Goal: Book appointment/travel/reservation

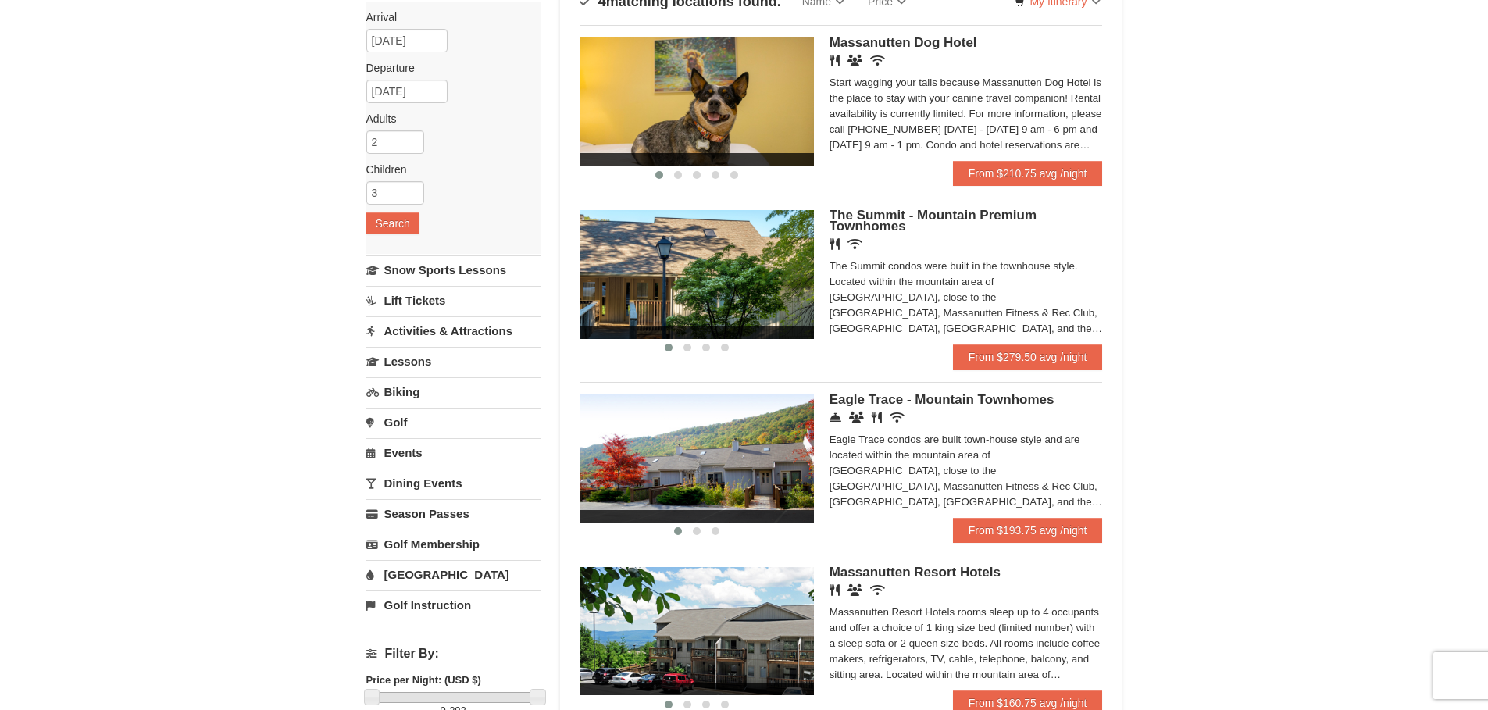
scroll to position [234, 0]
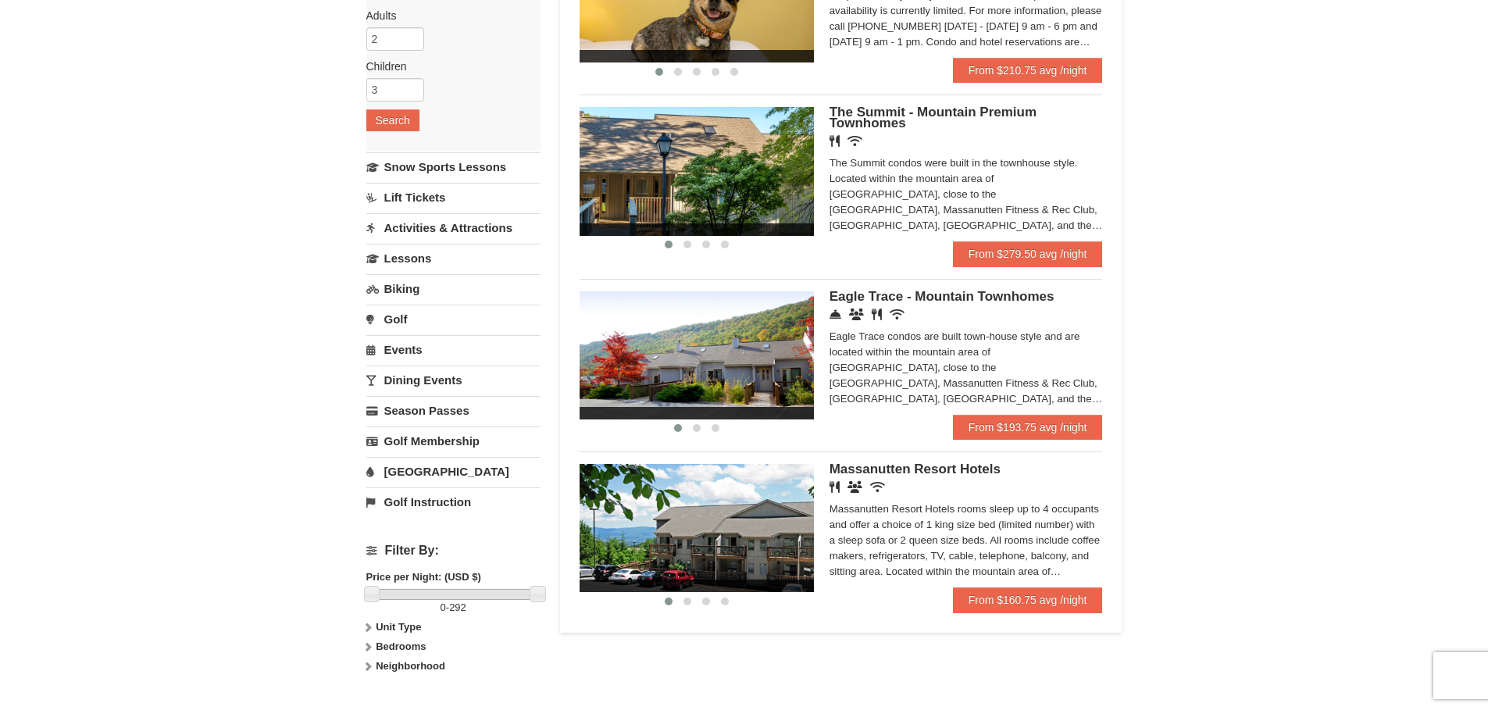
click at [859, 346] on div "Eagle Trace condos are built town-house style and are located within the mounta…" at bounding box center [966, 368] width 273 height 78
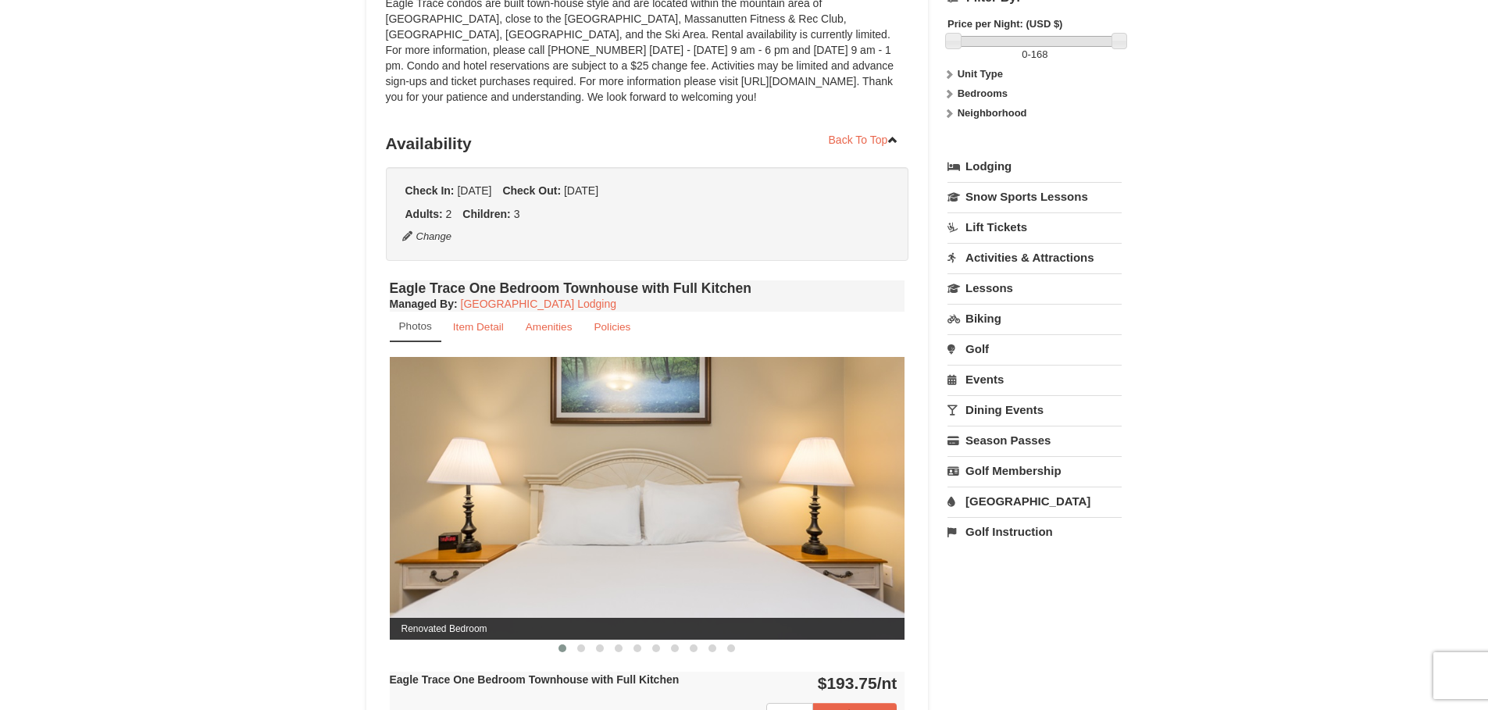
scroll to position [313, 0]
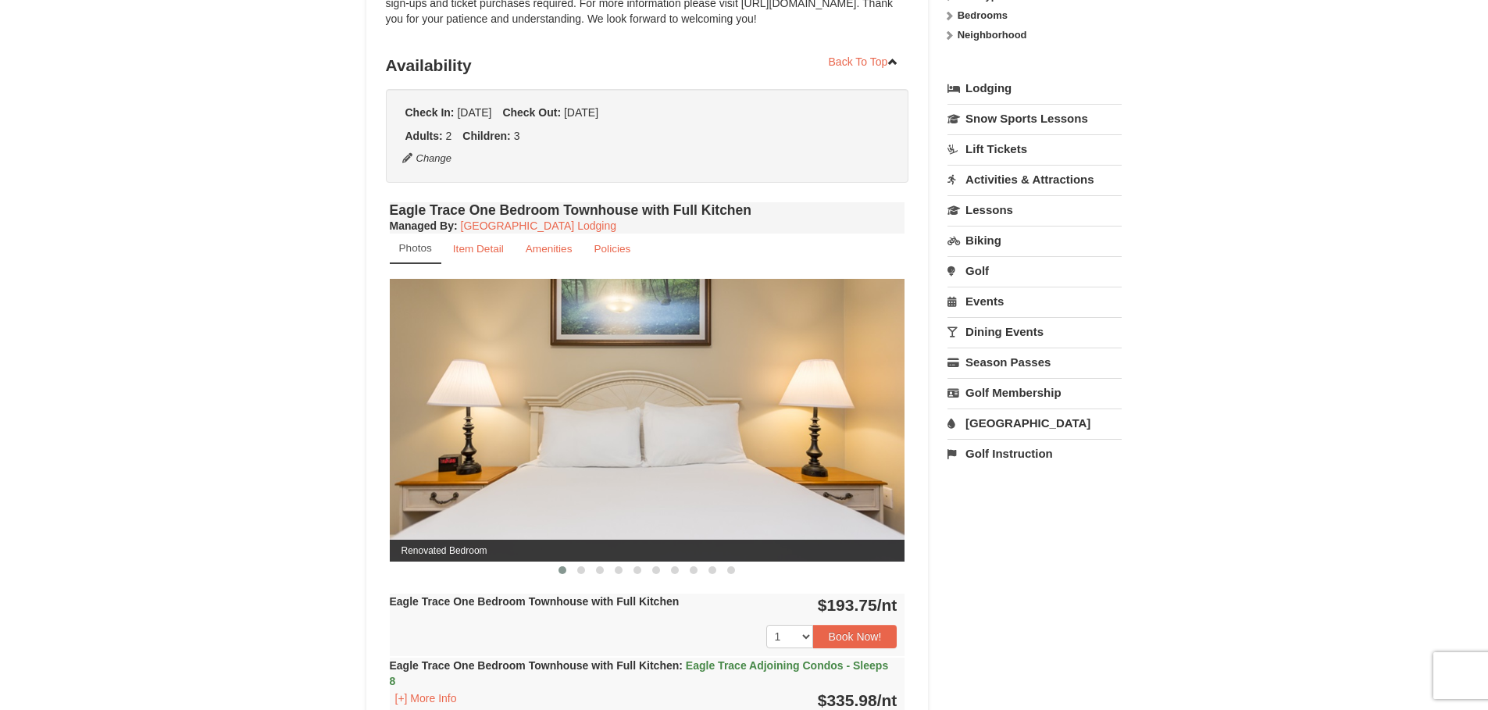
click at [721, 465] on img at bounding box center [648, 420] width 516 height 282
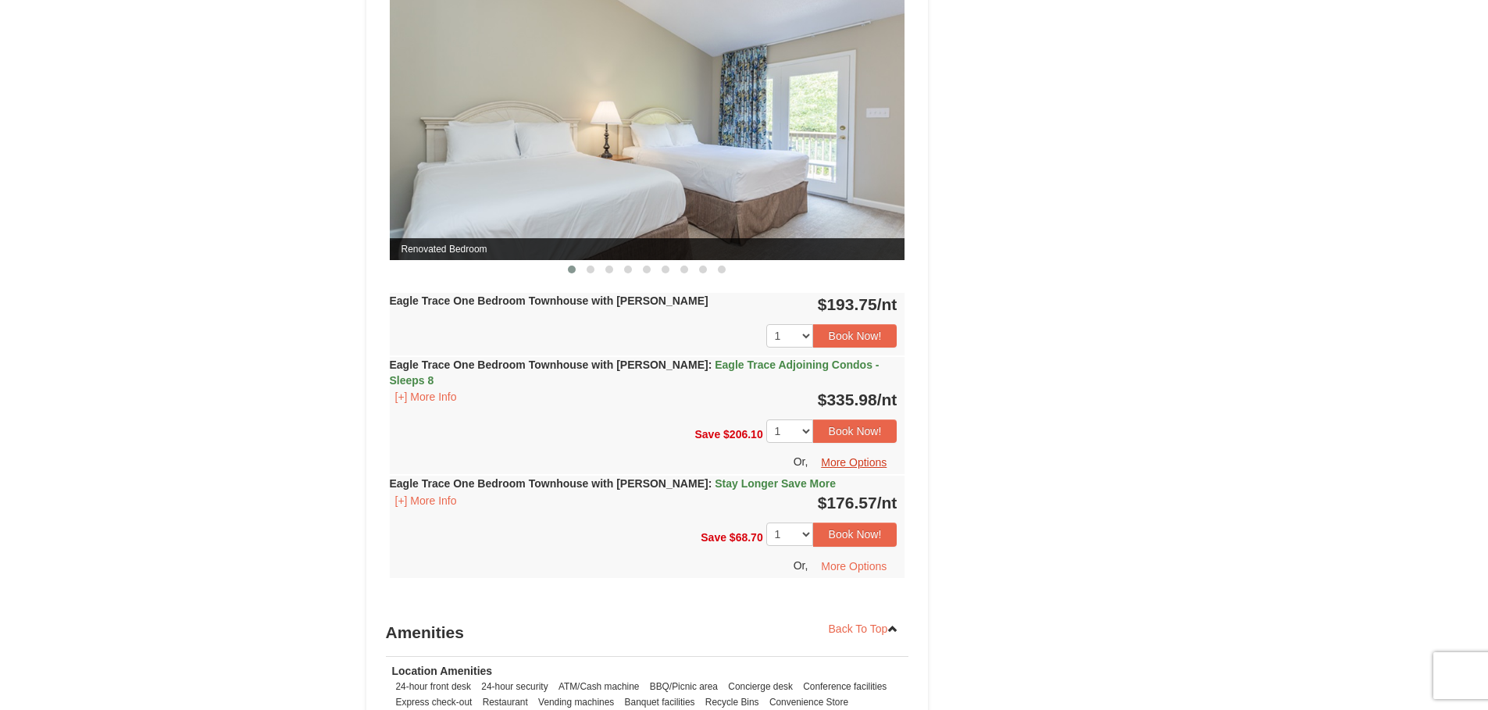
scroll to position [1016, 0]
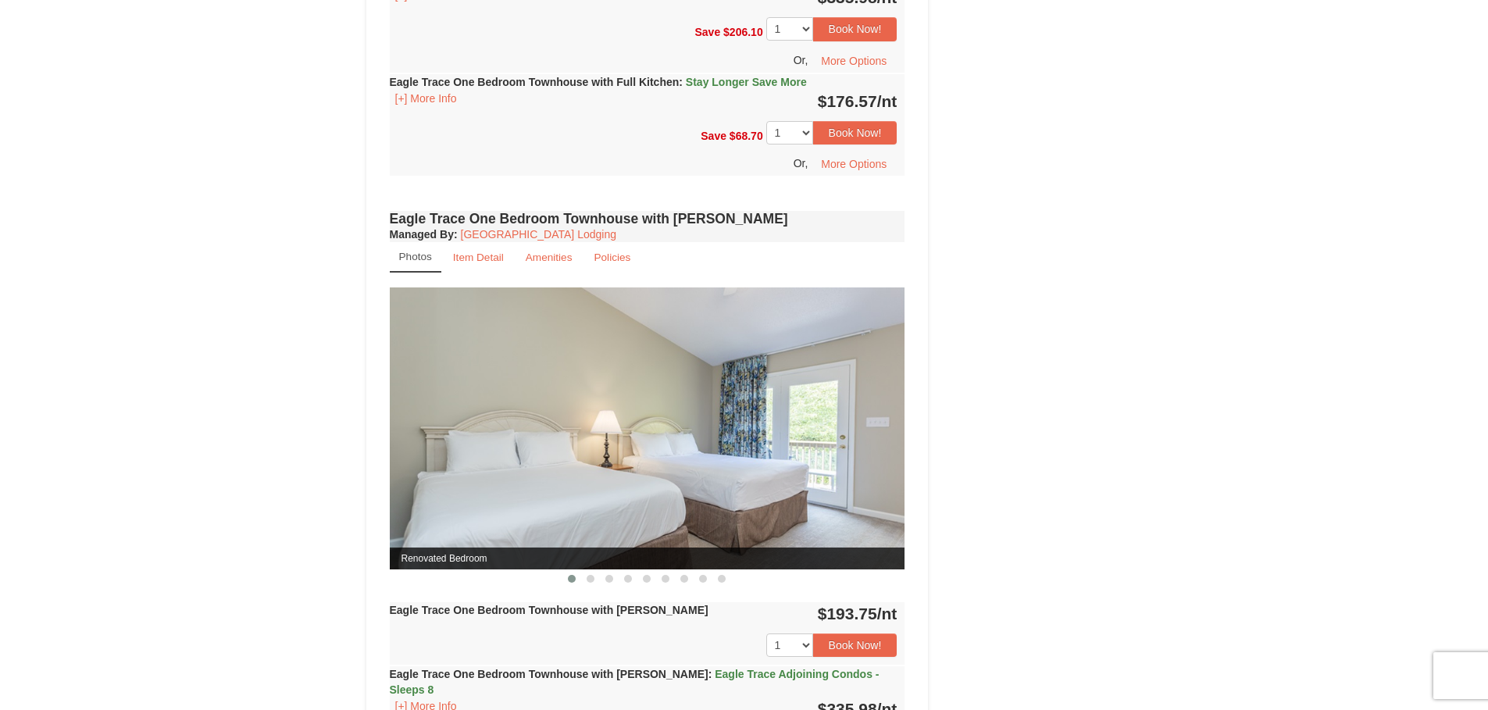
click at [816, 482] on img at bounding box center [648, 429] width 516 height 282
click at [592, 583] on span at bounding box center [591, 579] width 8 height 8
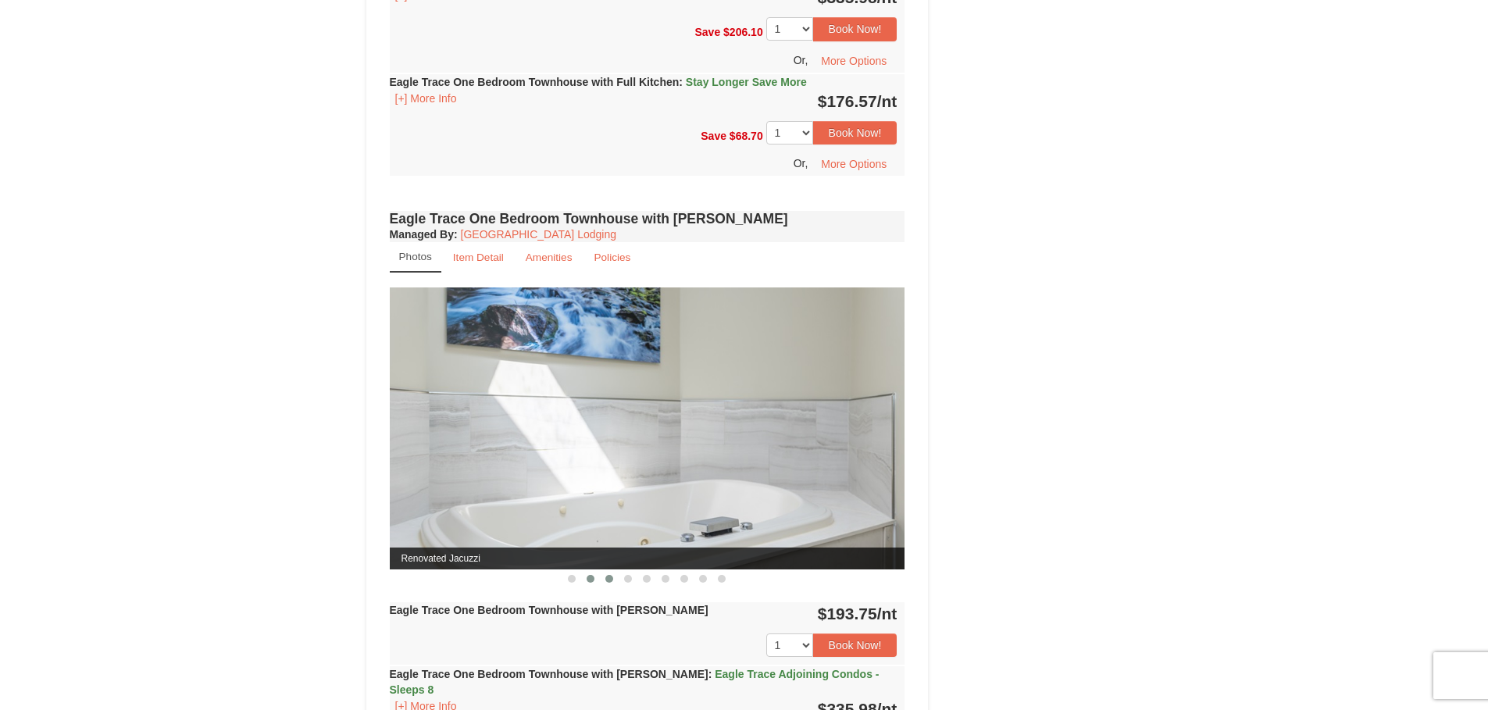
click at [613, 583] on span at bounding box center [610, 579] width 8 height 8
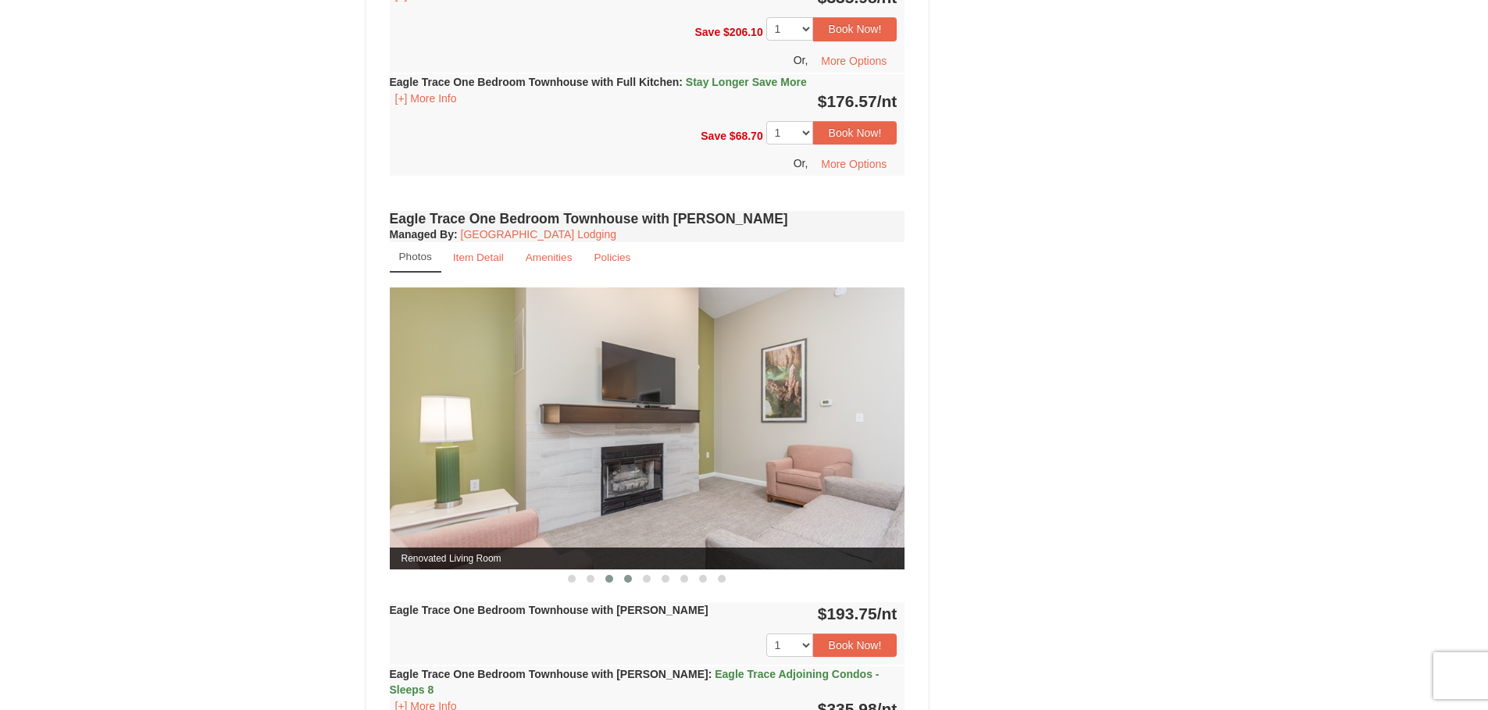
click at [626, 583] on span at bounding box center [628, 579] width 8 height 8
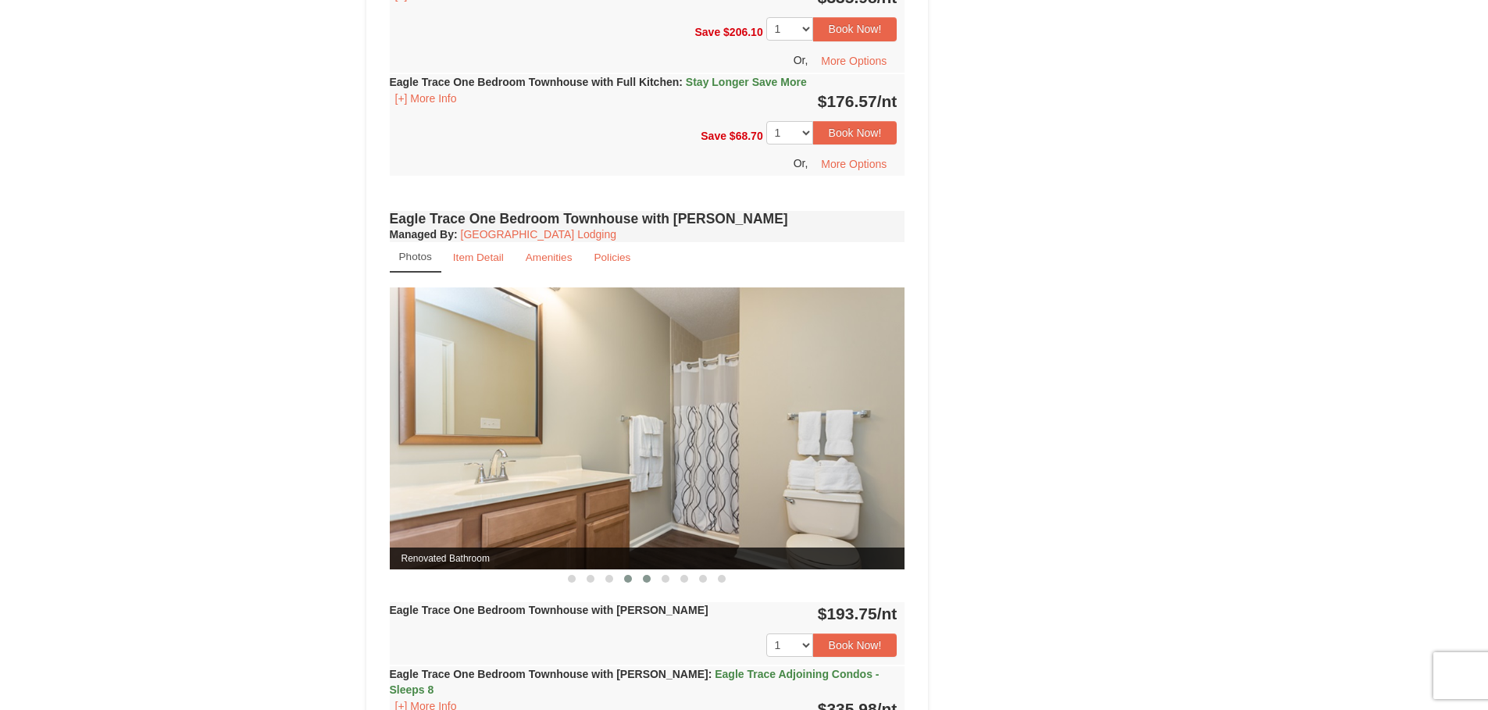
click at [646, 587] on button at bounding box center [647, 579] width 19 height 16
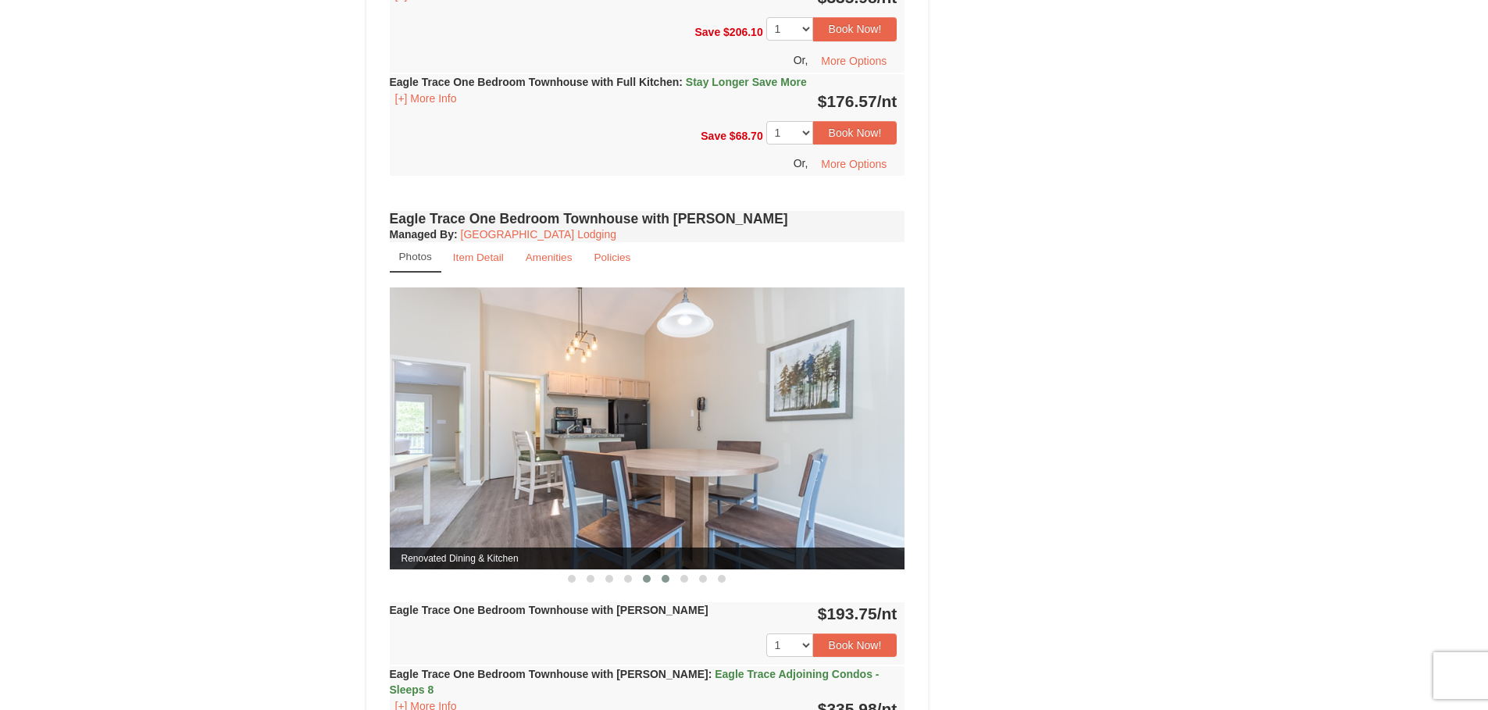
click at [671, 587] on button at bounding box center [665, 579] width 19 height 16
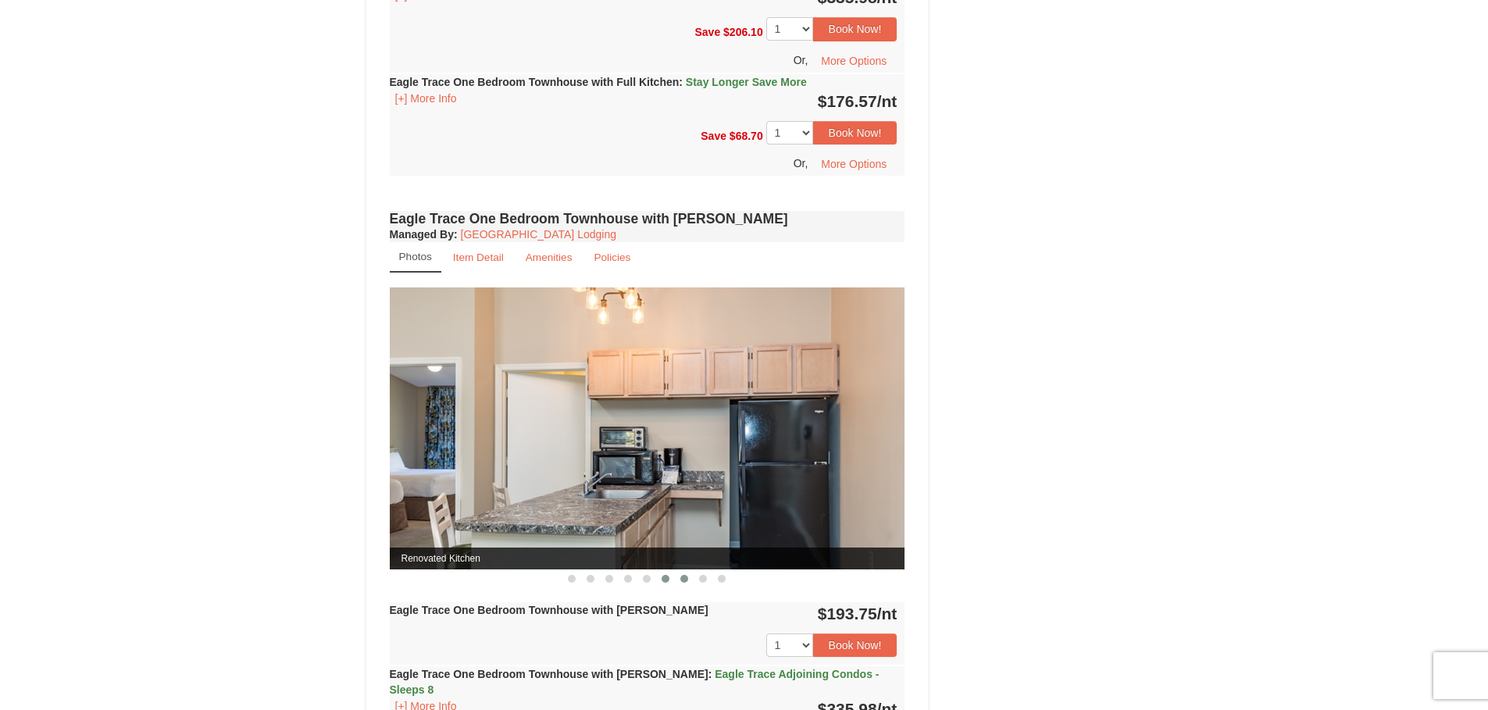
click at [679, 587] on button at bounding box center [684, 579] width 19 height 16
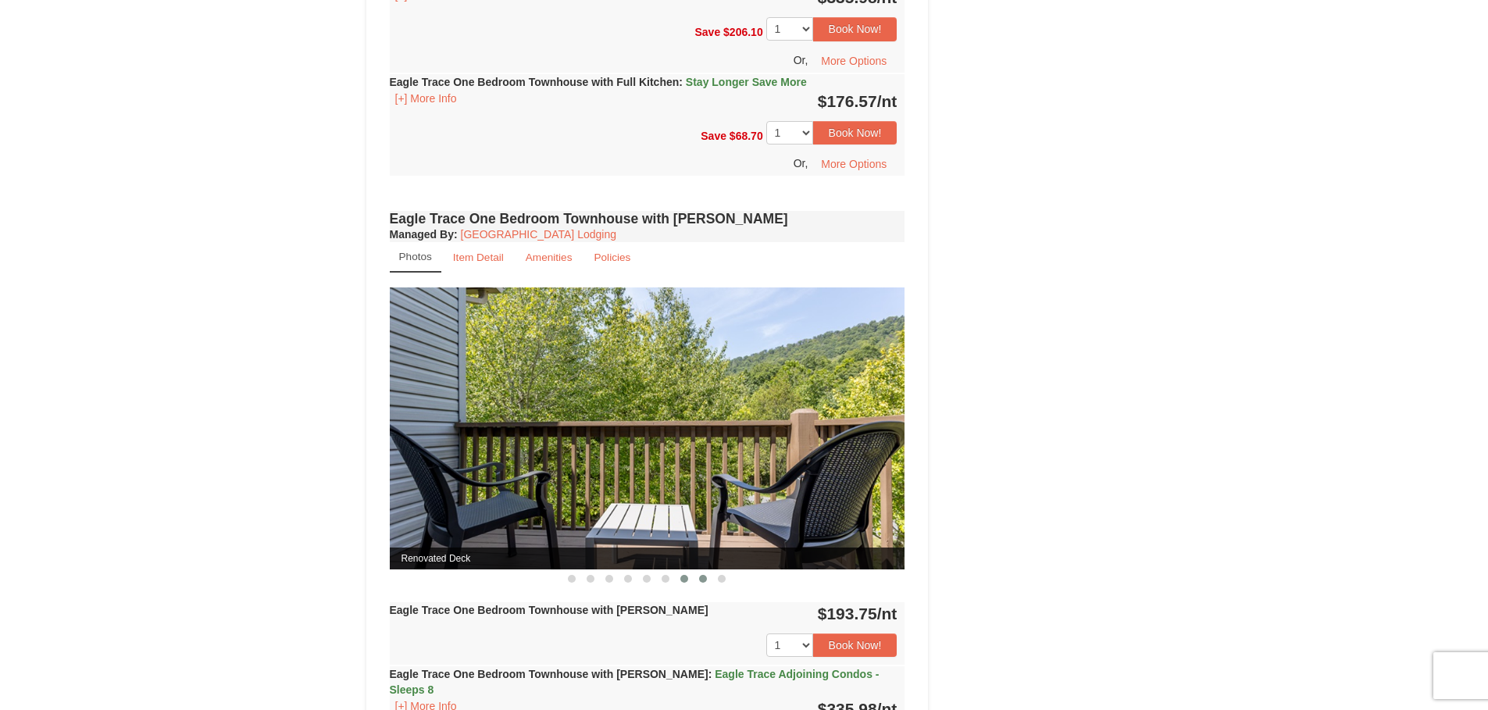
click at [703, 583] on span at bounding box center [703, 579] width 8 height 8
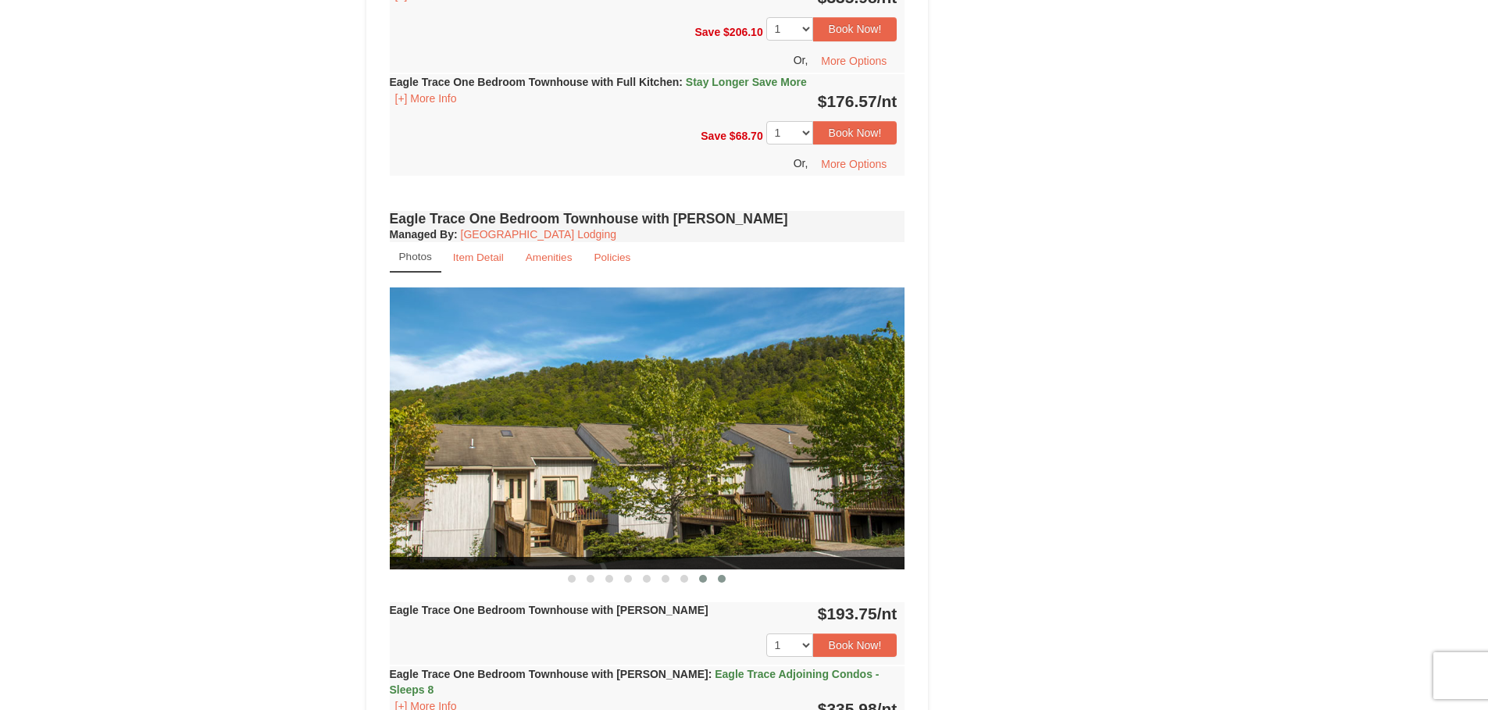
click at [718, 587] on button at bounding box center [722, 579] width 19 height 16
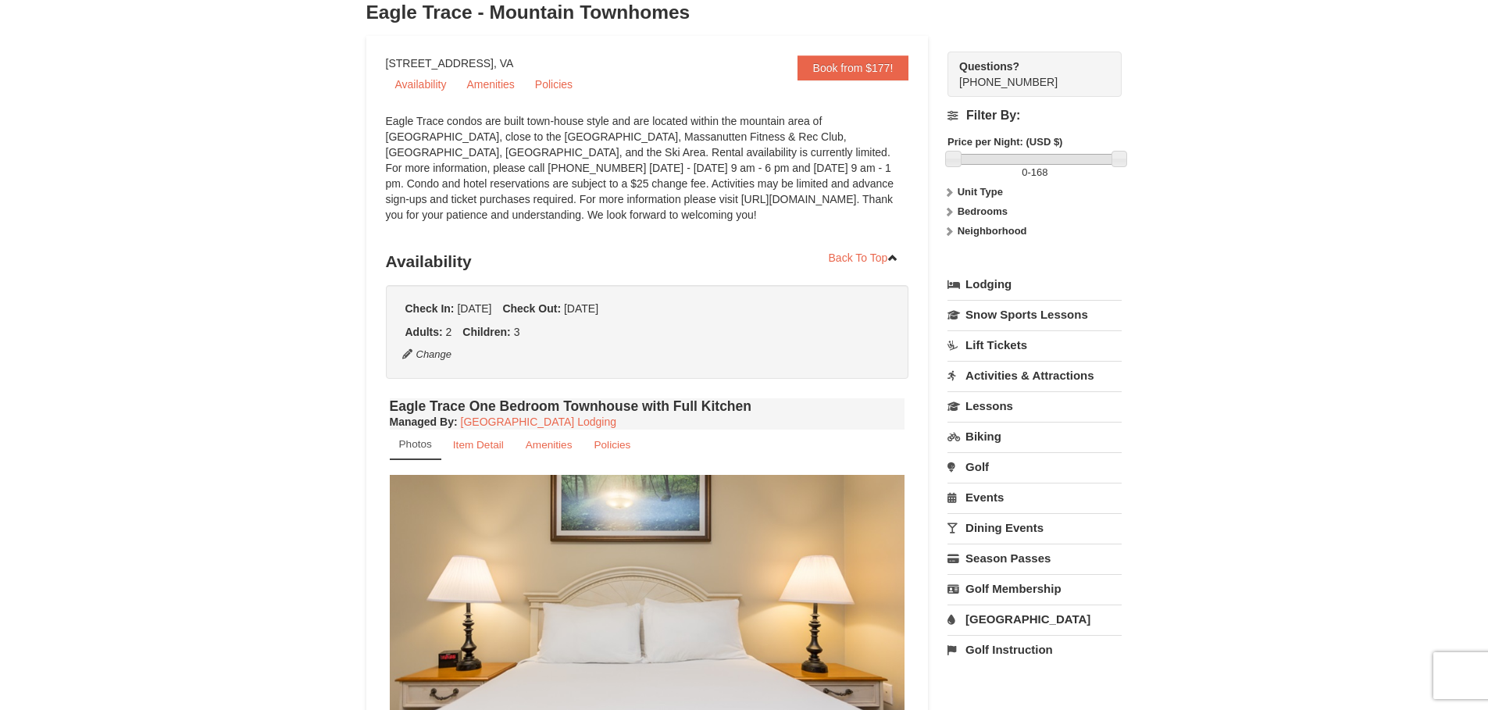
scroll to position [0, 0]
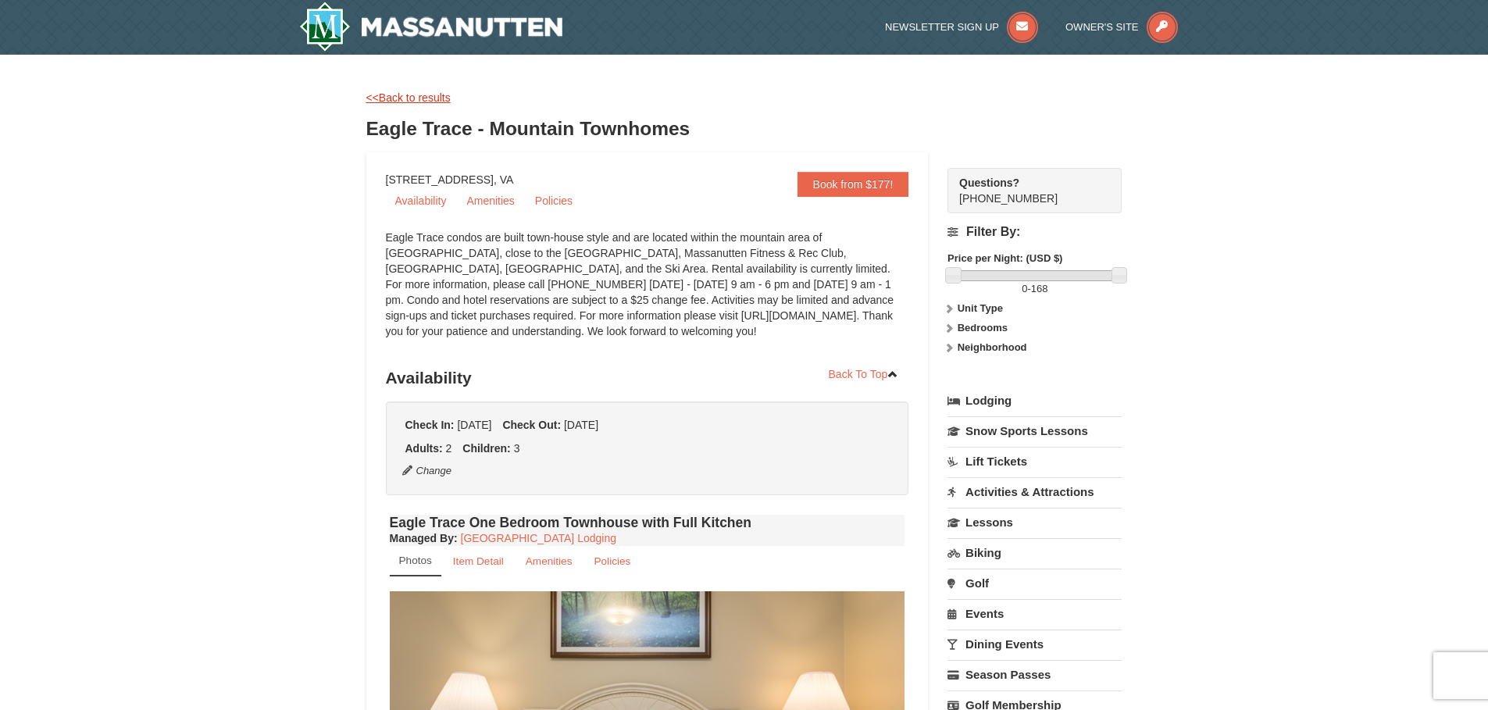
click at [439, 104] on link "<<Back to results" at bounding box center [408, 97] width 84 height 13
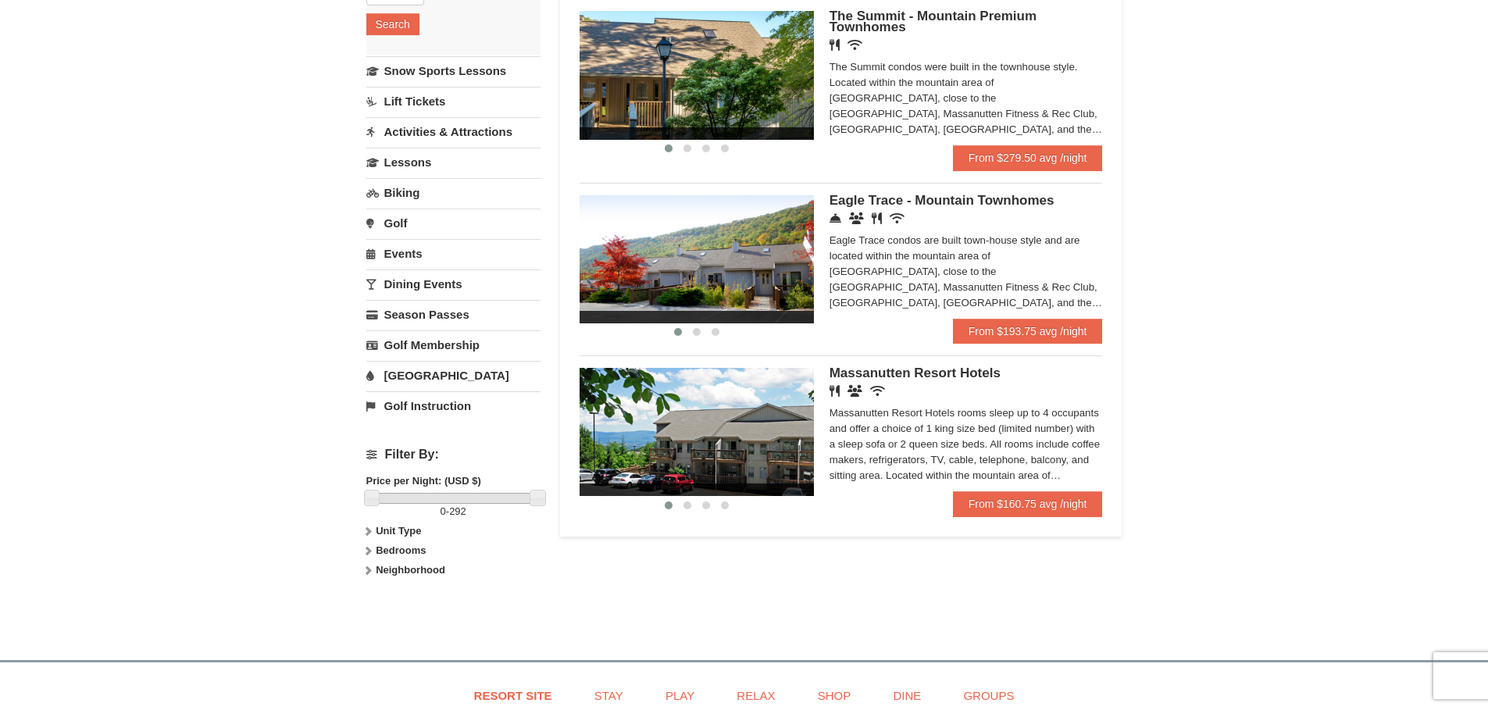
scroll to position [469, 0]
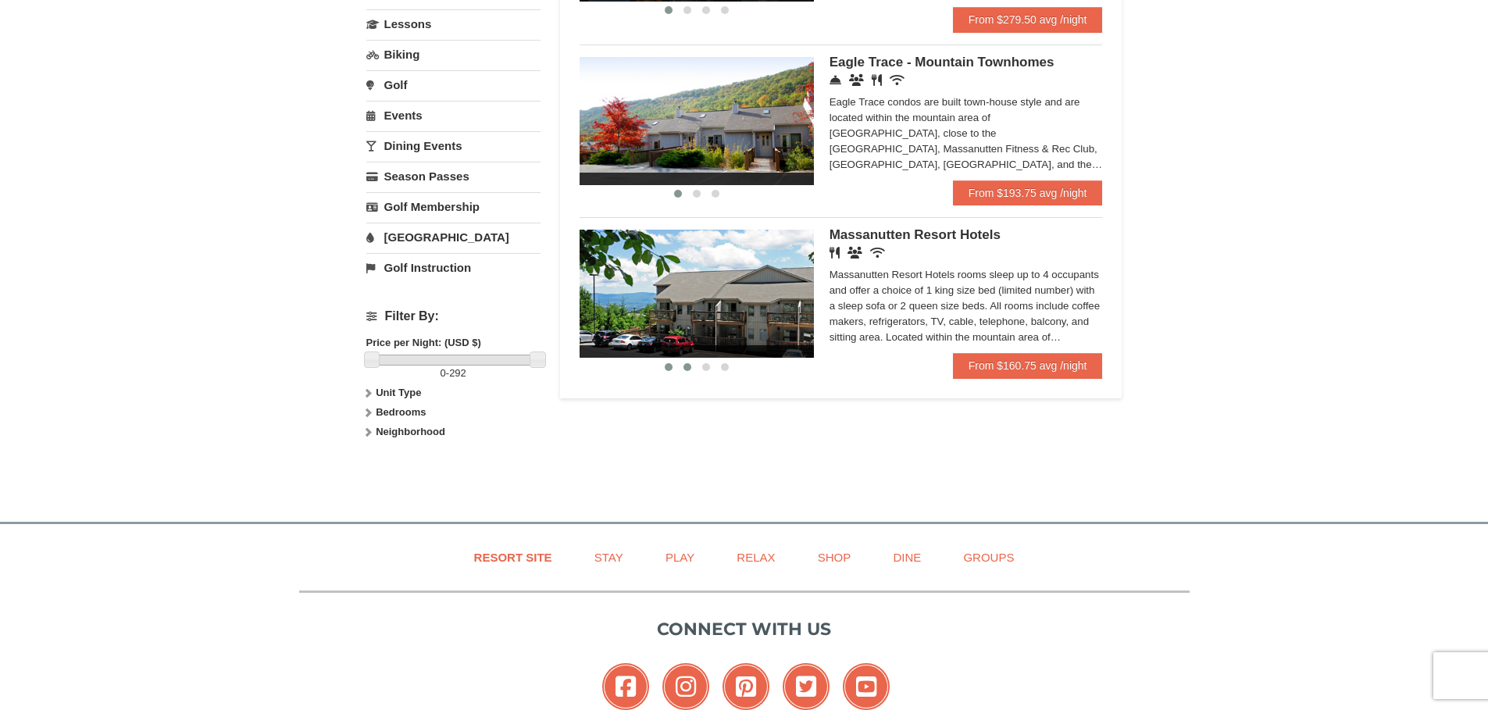
click at [684, 375] on button at bounding box center [687, 367] width 19 height 16
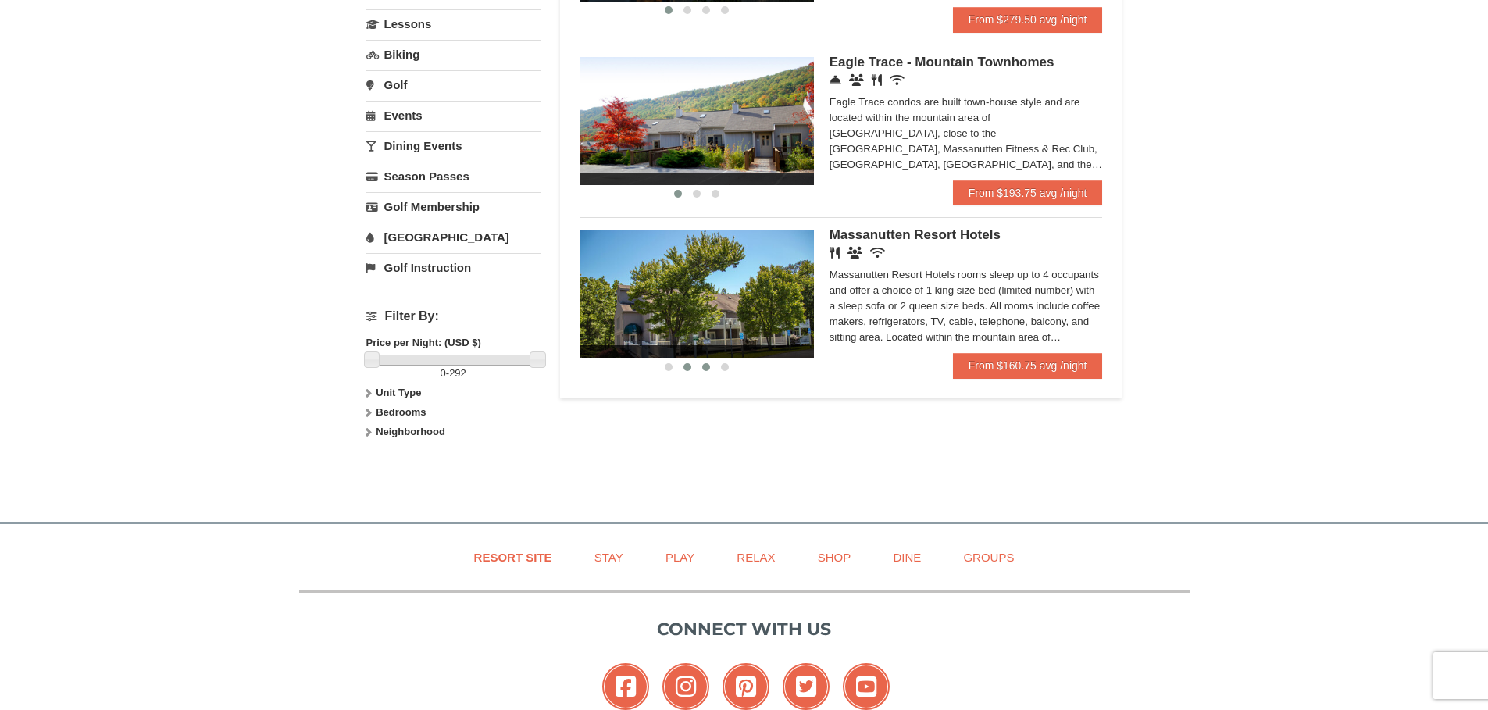
click at [704, 371] on span at bounding box center [706, 367] width 8 height 8
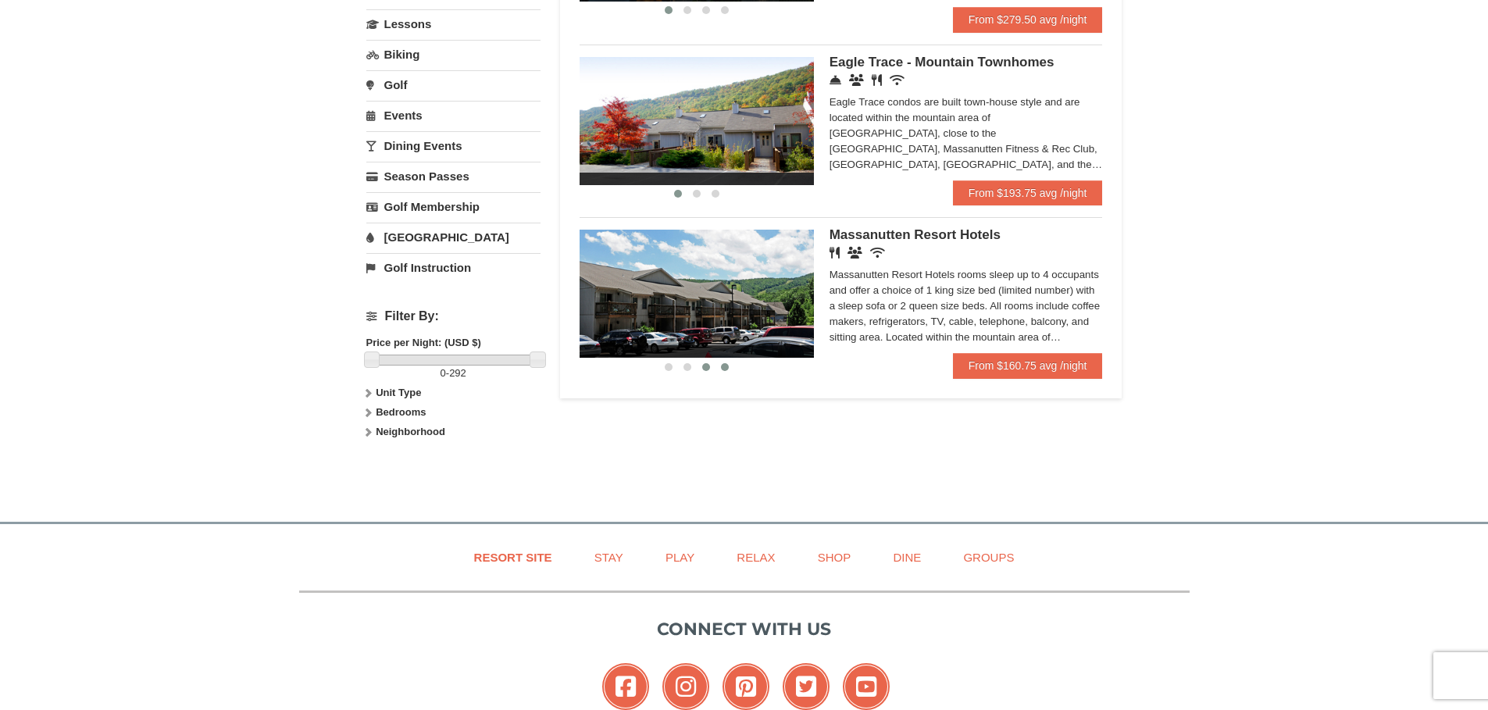
click at [724, 375] on button at bounding box center [725, 367] width 19 height 16
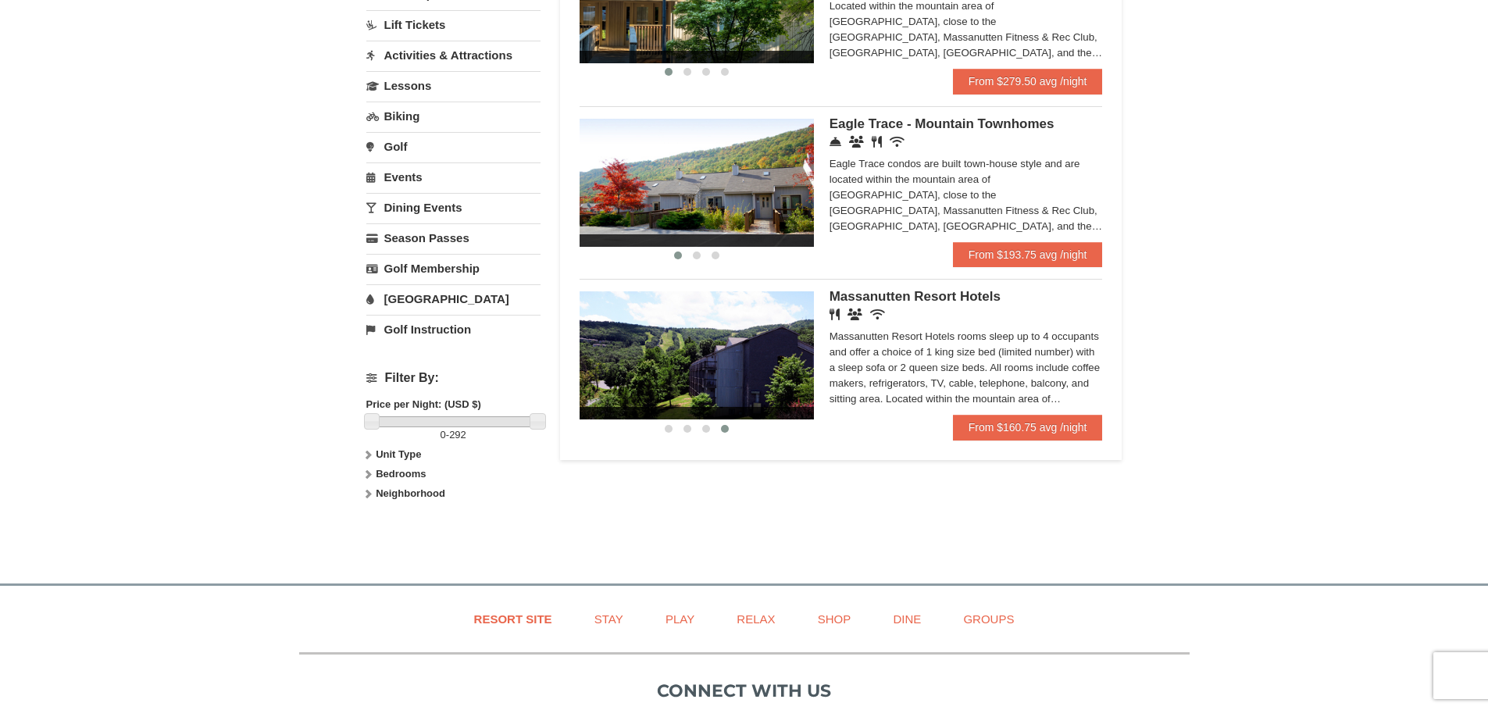
scroll to position [313, 0]
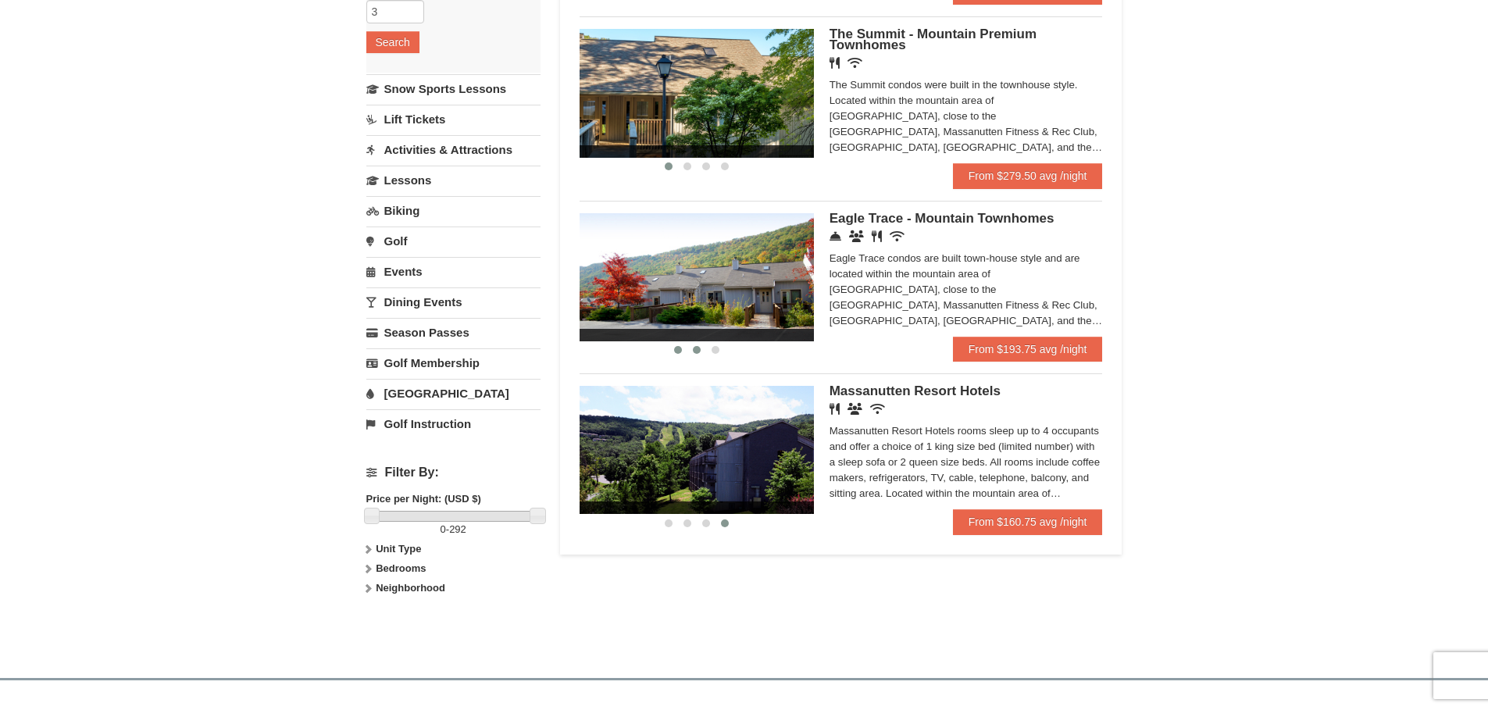
click at [701, 358] on button at bounding box center [697, 350] width 19 height 16
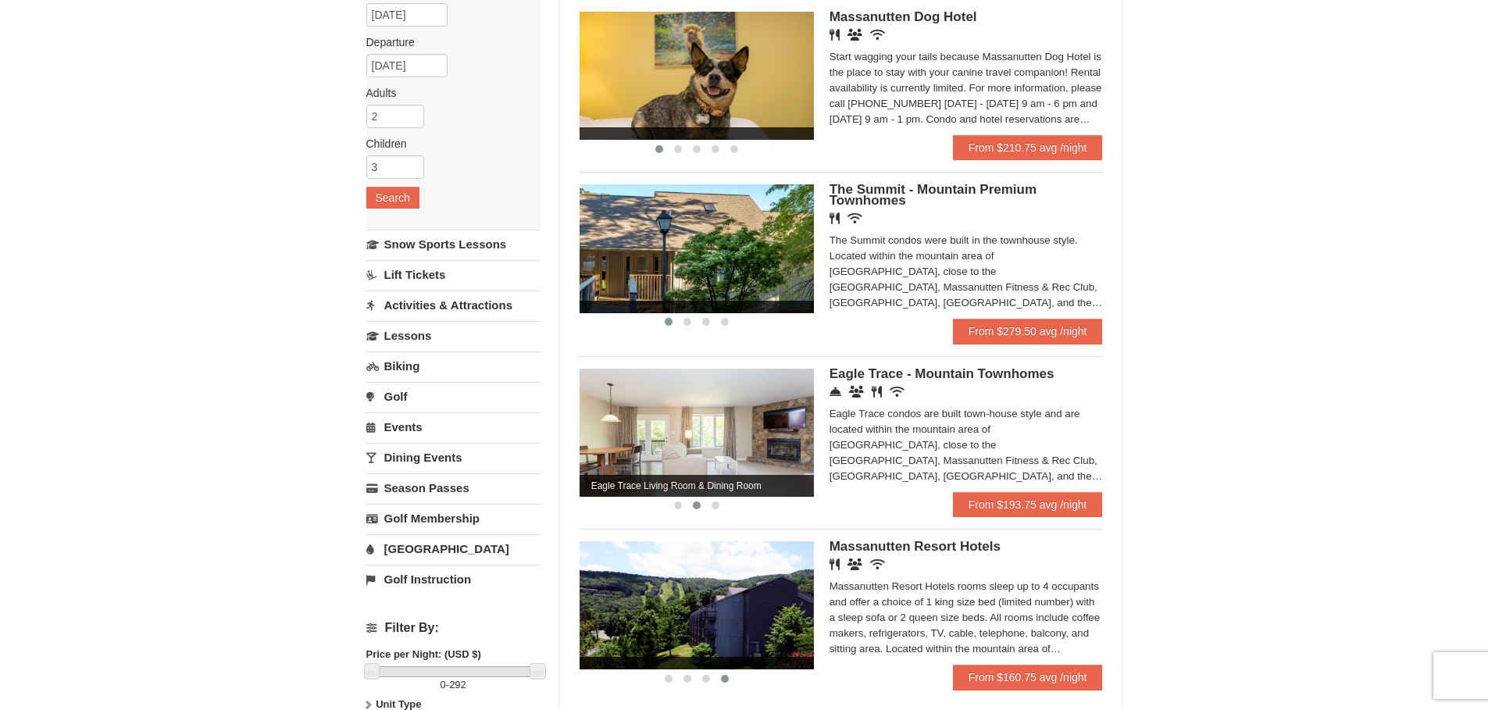
scroll to position [156, 0]
click at [689, 327] on span at bounding box center [688, 323] width 8 height 8
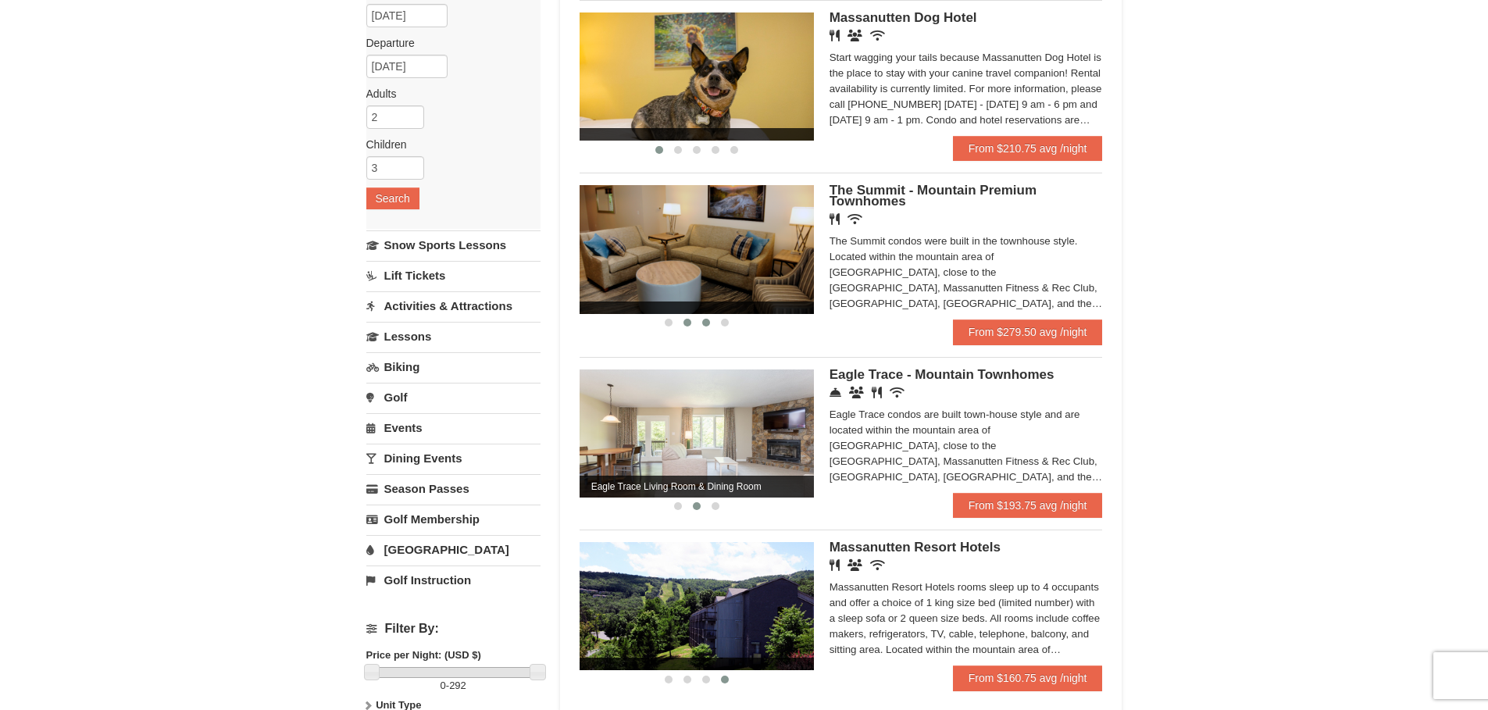
click at [702, 331] on button at bounding box center [706, 323] width 19 height 16
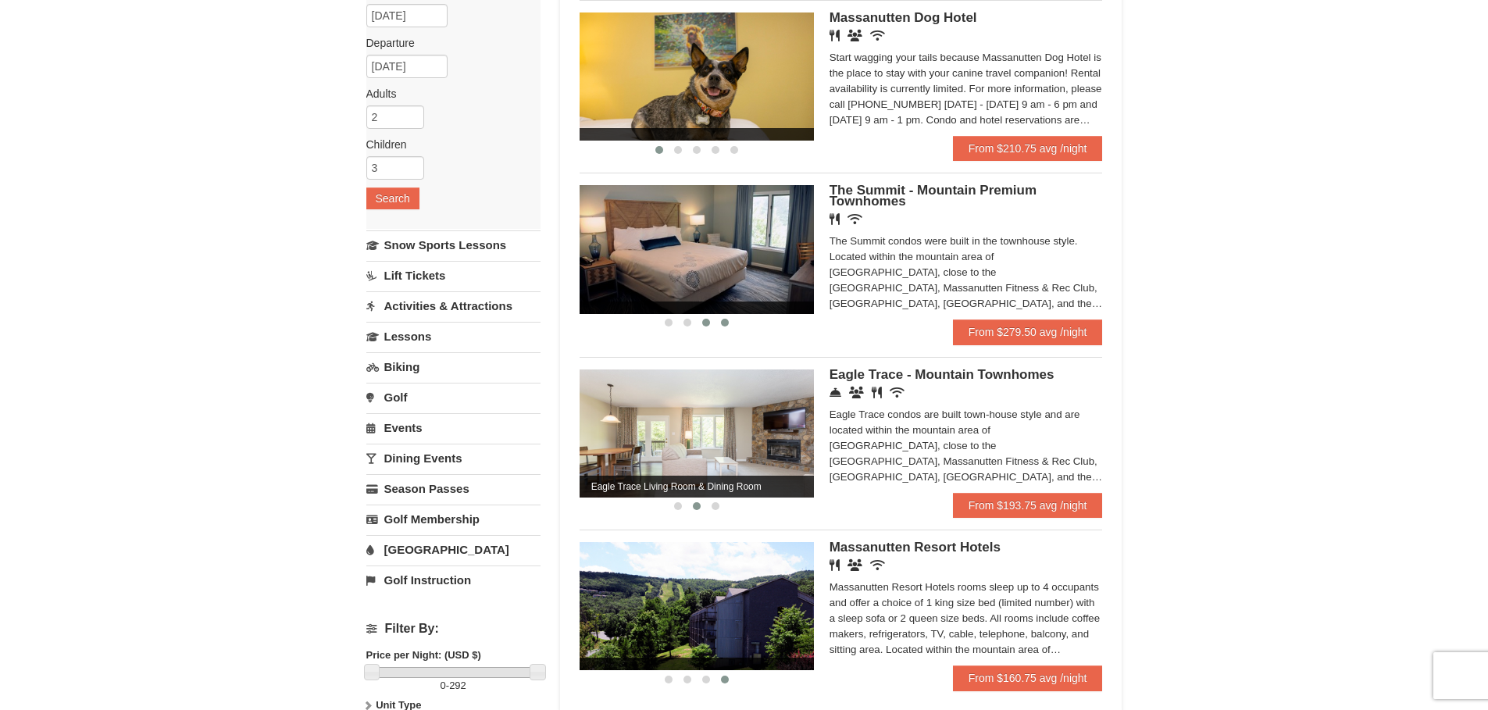
click at [729, 331] on button at bounding box center [725, 323] width 19 height 16
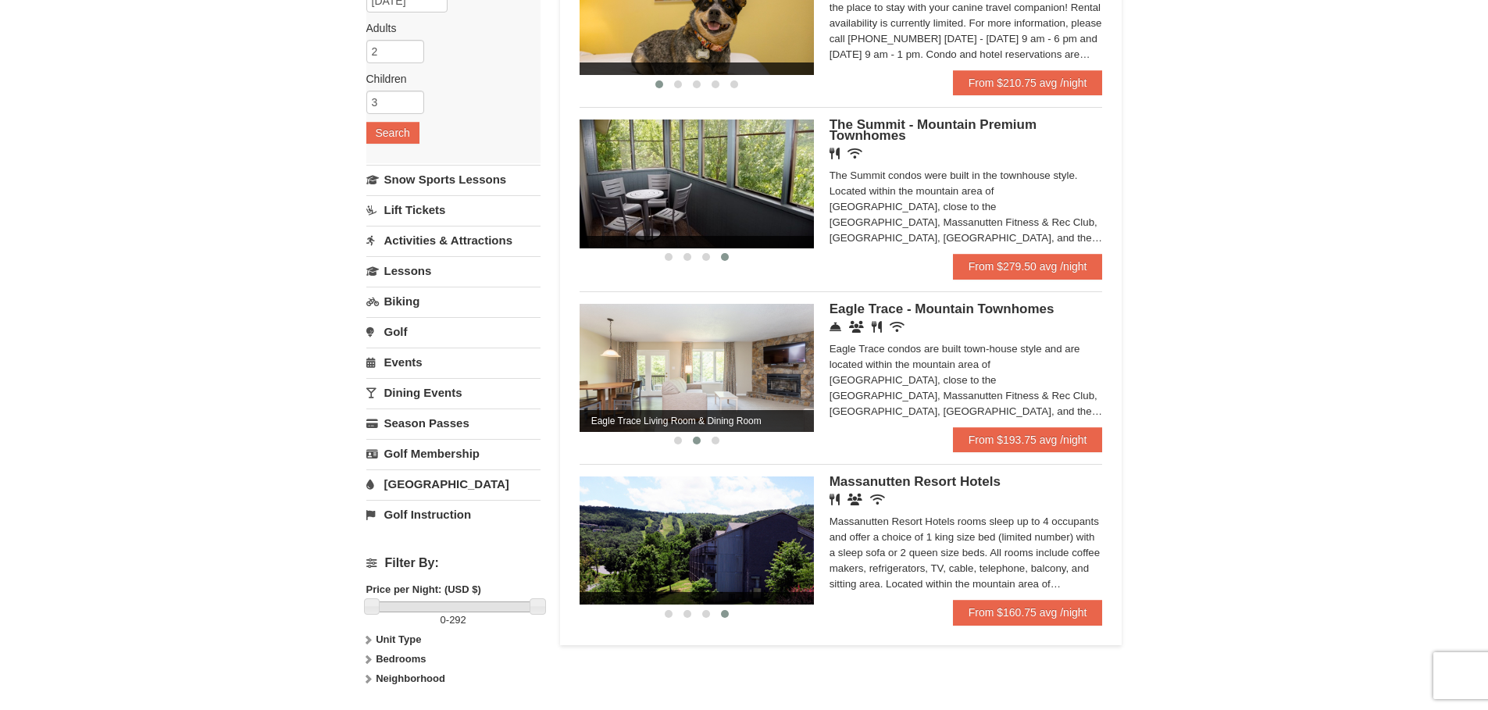
scroll to position [313, 0]
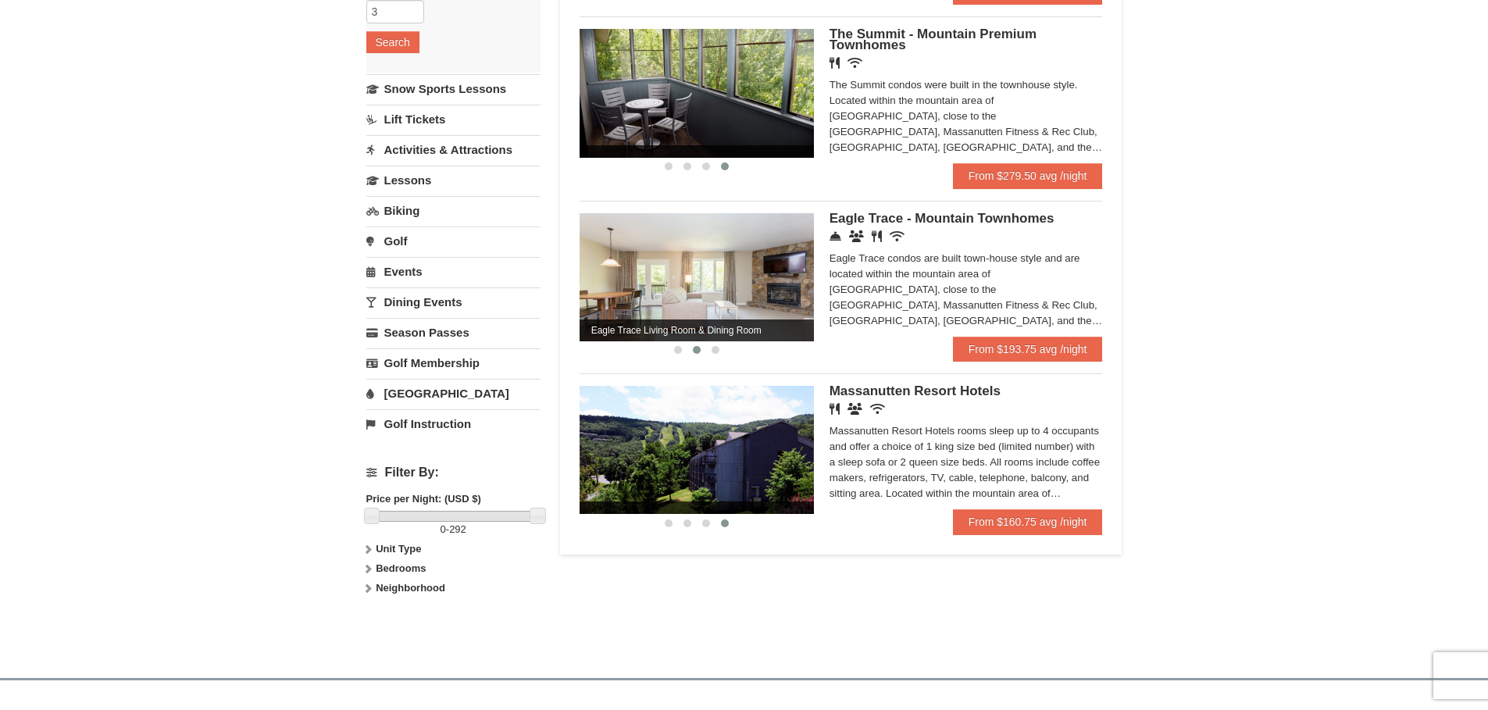
click at [385, 574] on strong "Bedrooms" at bounding box center [401, 569] width 50 height 12
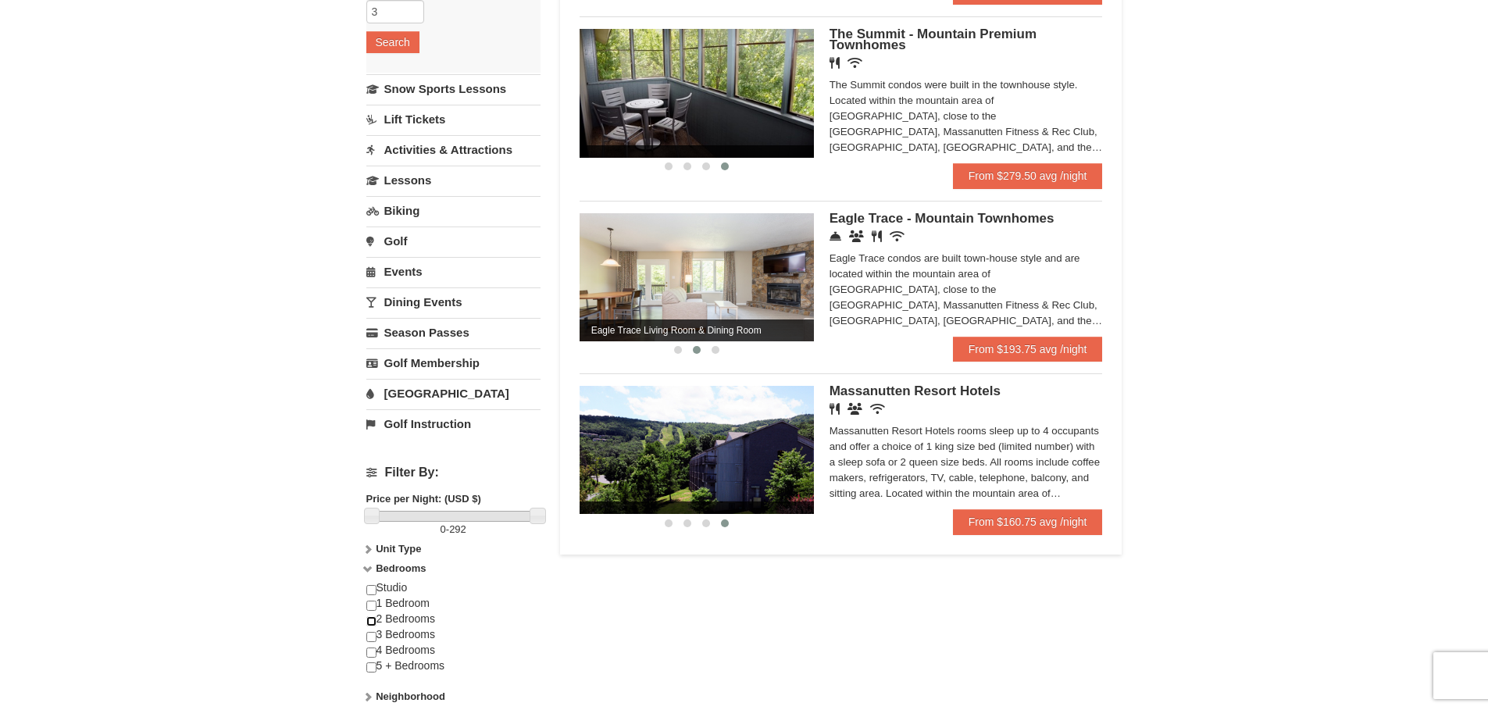
click at [370, 627] on input "checkbox" at bounding box center [371, 621] width 10 height 10
checkbox input "true"
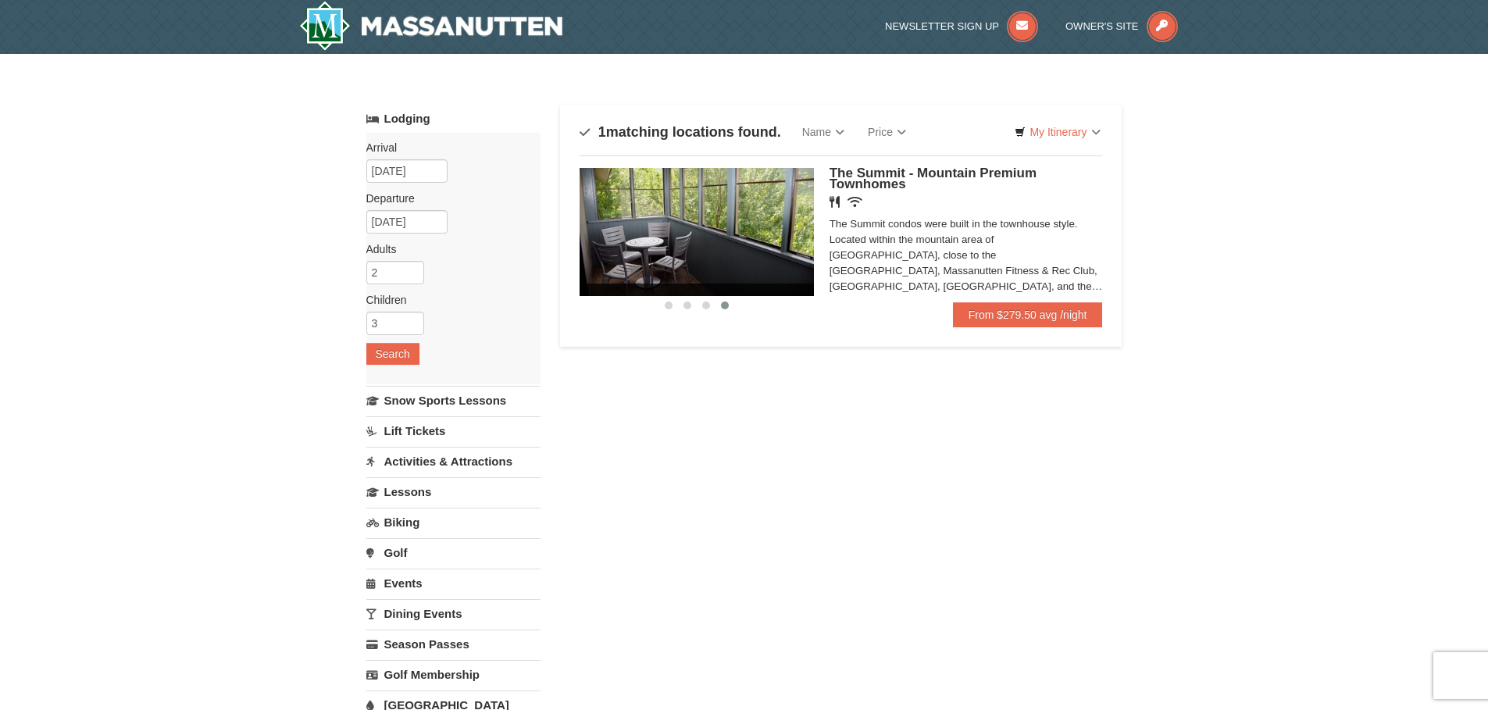
scroll to position [0, 0]
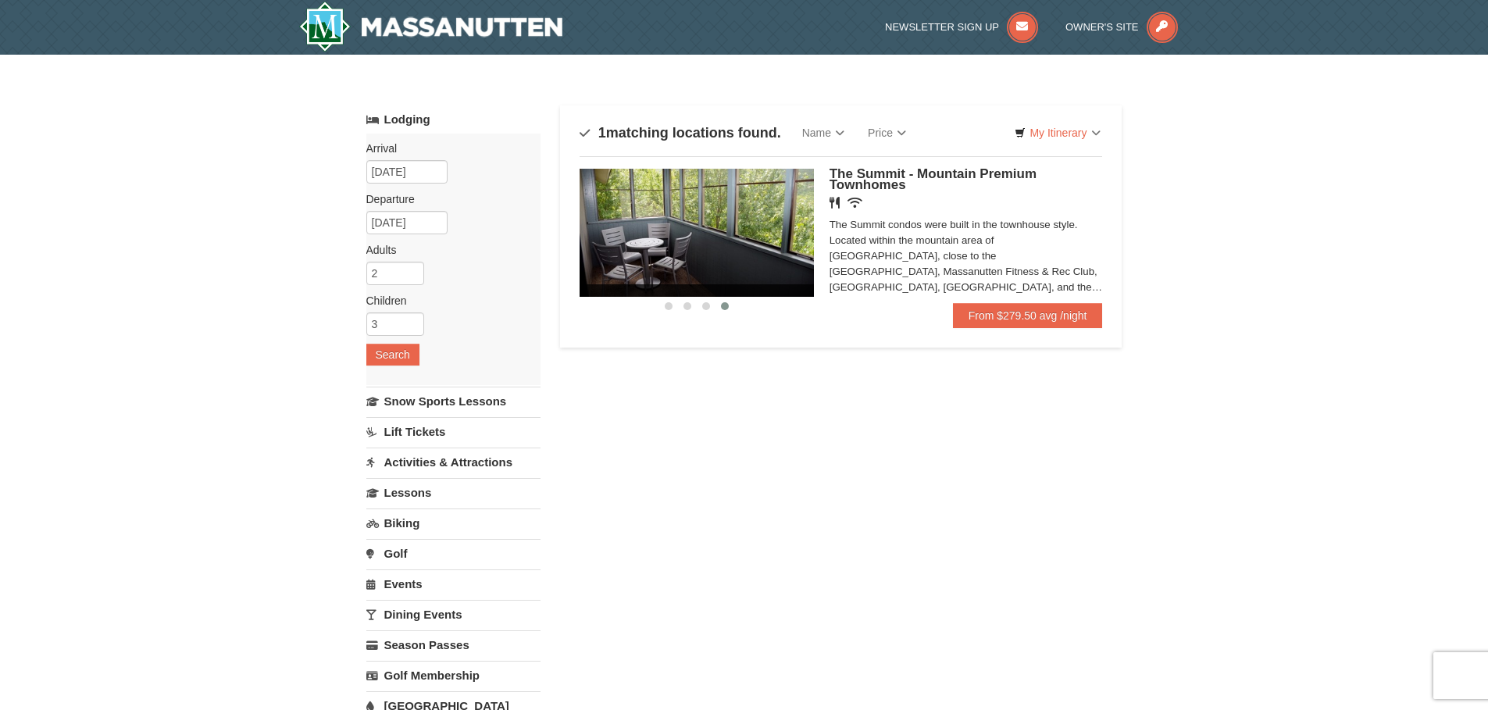
click at [675, 287] on img at bounding box center [697, 233] width 234 height 128
